Goal: Find specific page/section: Find specific page/section

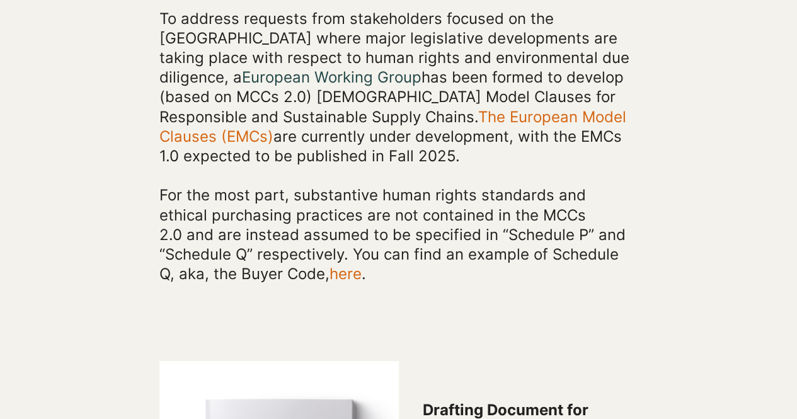
scroll to position [1100, 0]
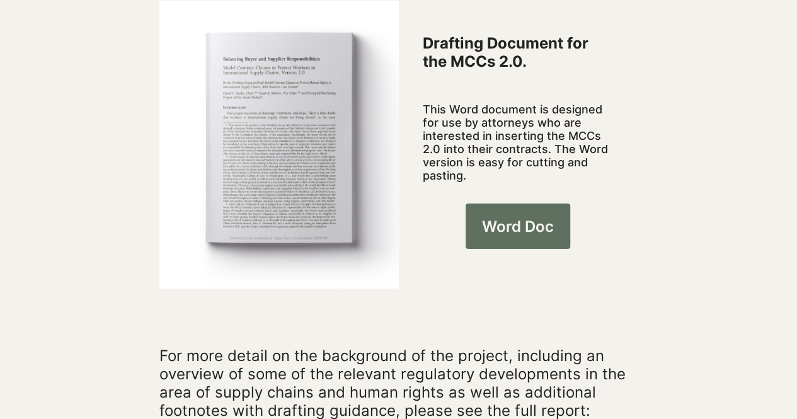
click at [540, 203] on link "Word Doc" at bounding box center [517, 225] width 105 height 45
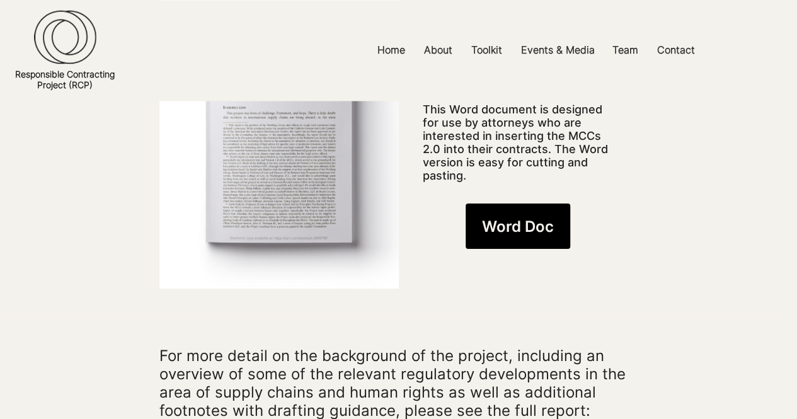
scroll to position [0, 0]
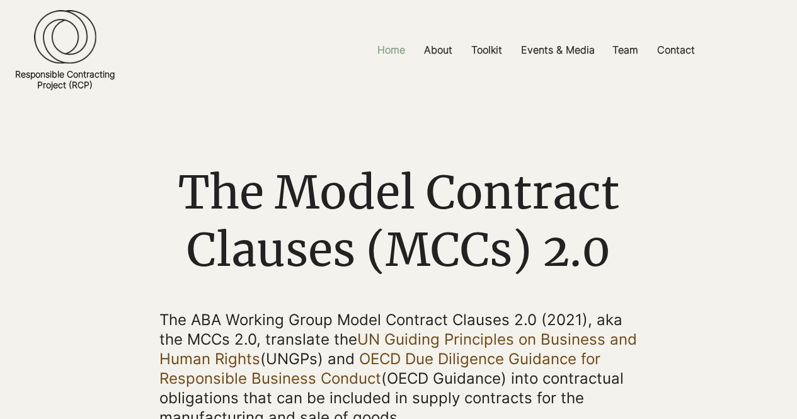
click at [378, 48] on p "Home" at bounding box center [391, 50] width 40 height 28
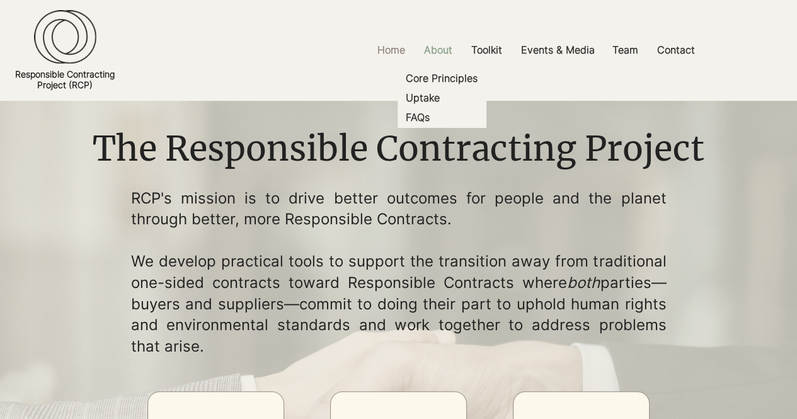
click at [442, 48] on p "About" at bounding box center [438, 50] width 41 height 28
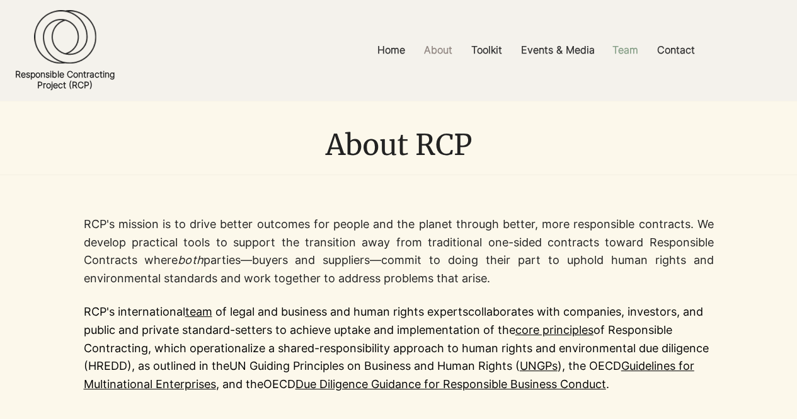
click at [622, 46] on p "Team" at bounding box center [625, 50] width 38 height 28
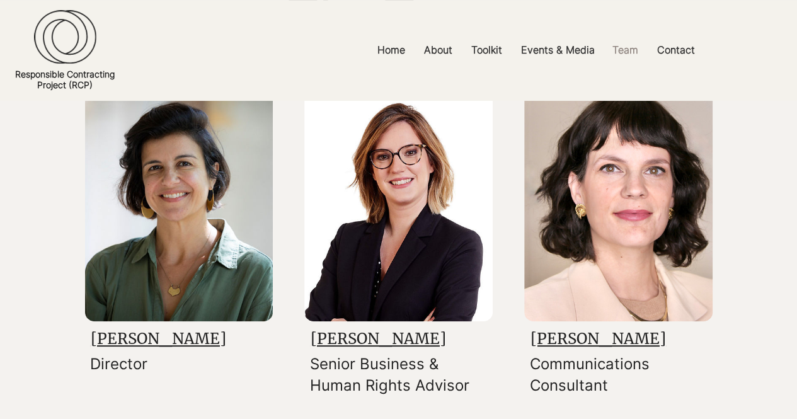
scroll to position [169, 0]
